Goal: Task Accomplishment & Management: Manage account settings

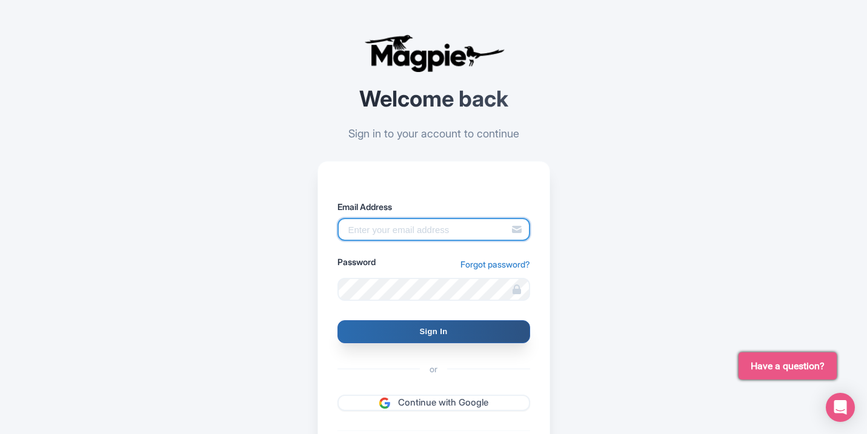
type input "[EMAIL_ADDRESS][DOMAIN_NAME]"
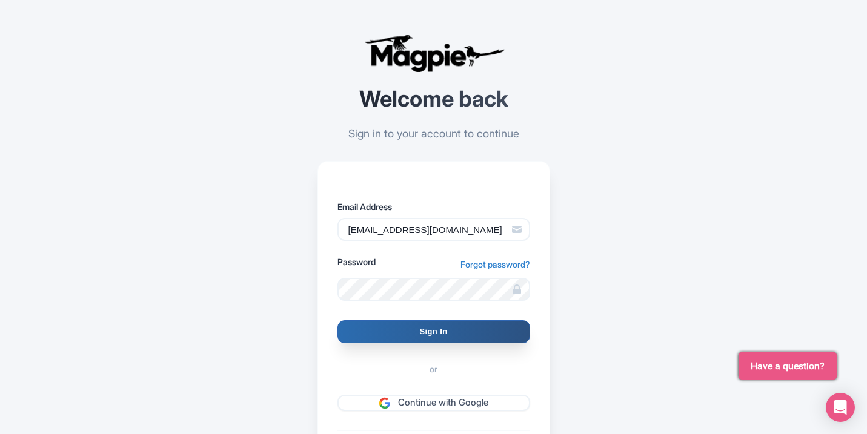
click at [440, 331] on input "Sign In" at bounding box center [433, 331] width 193 height 23
type input "Signing in..."
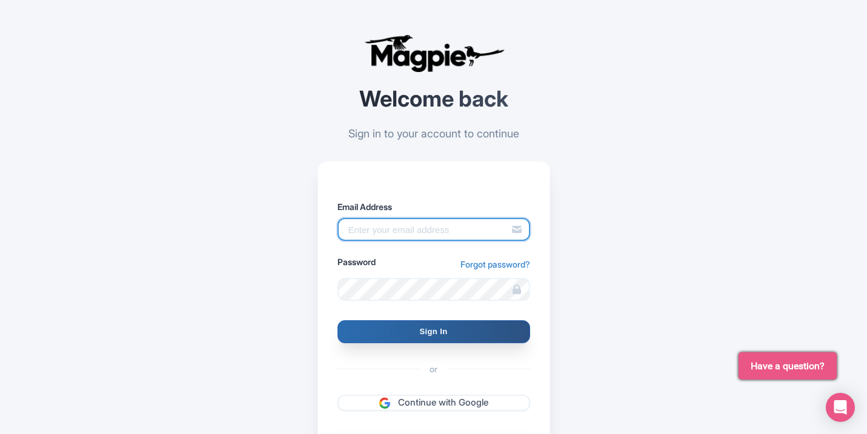
type input "[EMAIL_ADDRESS][DOMAIN_NAME]"
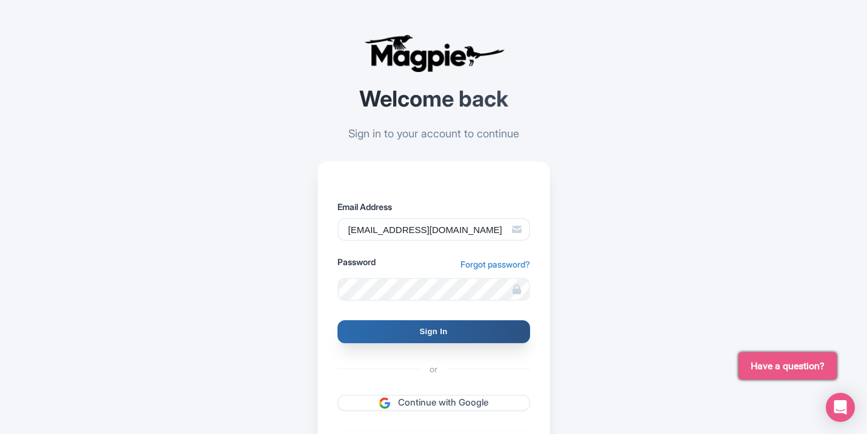
click at [476, 338] on input "Sign In" at bounding box center [433, 331] width 193 height 23
type input "Signing in..."
